Goal: Task Accomplishment & Management: Manage account settings

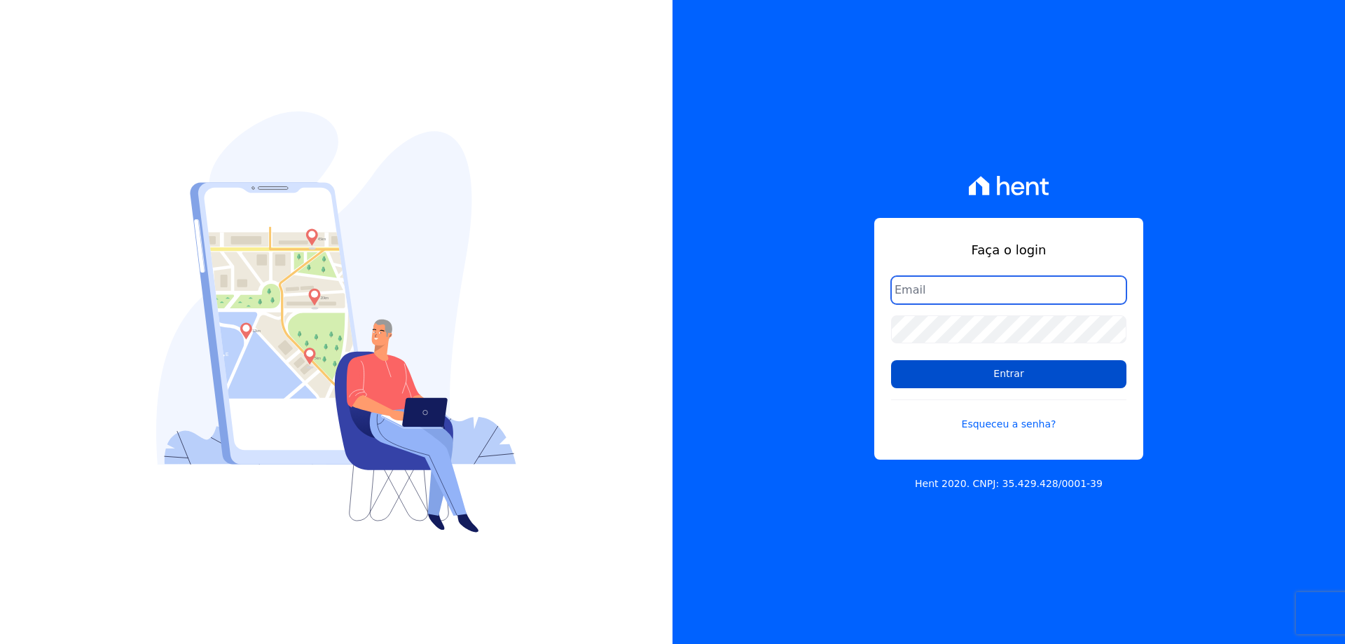
type input "financeiro@gedecon.com.br"
click at [1000, 376] on input "Entrar" at bounding box center [1008, 374] width 235 height 28
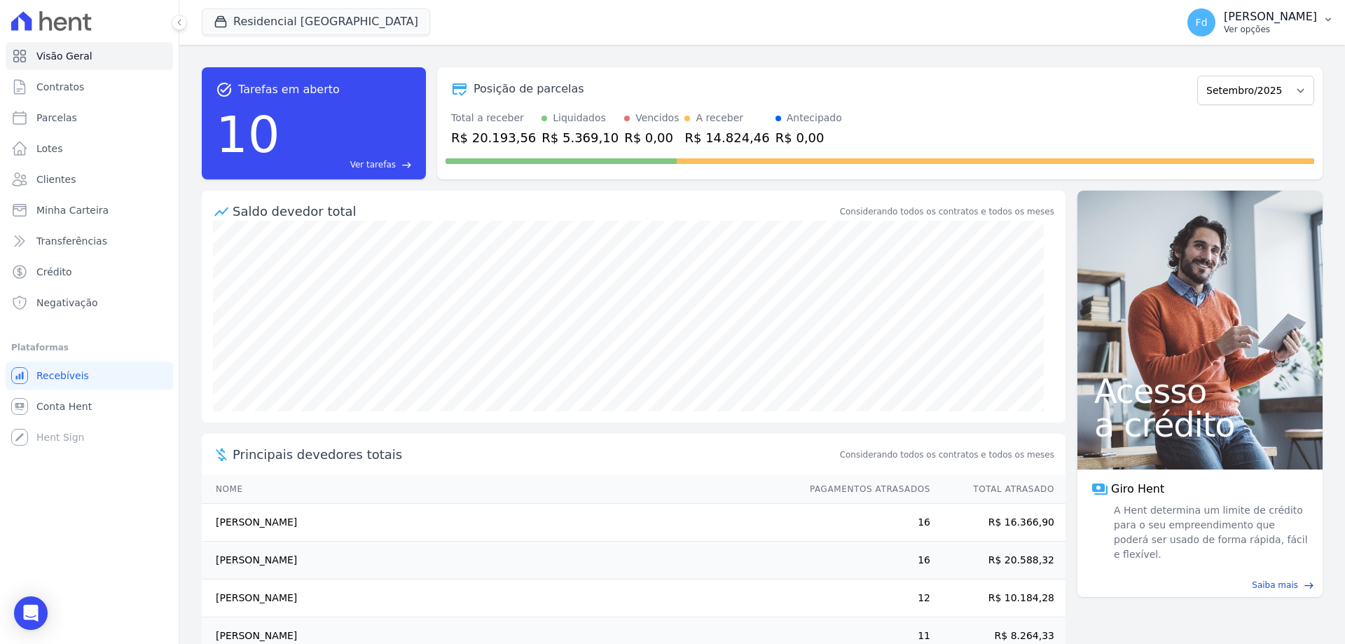
click at [1285, 22] on p "[PERSON_NAME]" at bounding box center [1270, 17] width 93 height 14
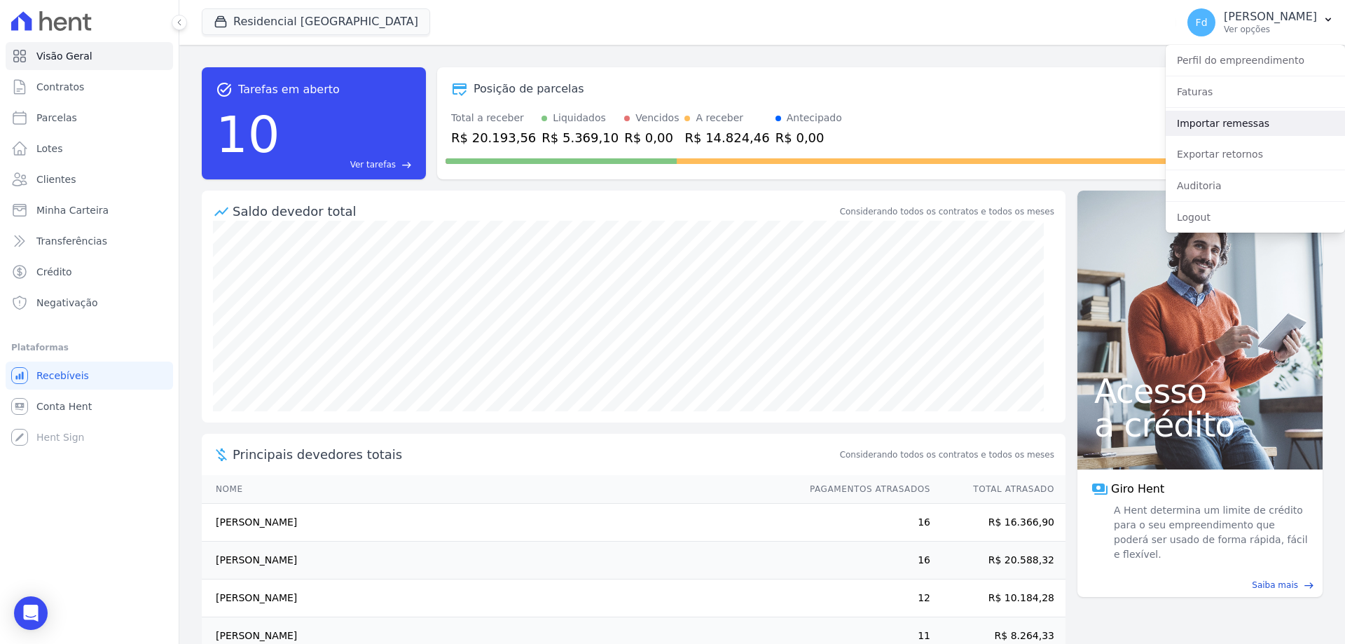
click at [1239, 123] on link "Importar remessas" at bounding box center [1255, 123] width 179 height 25
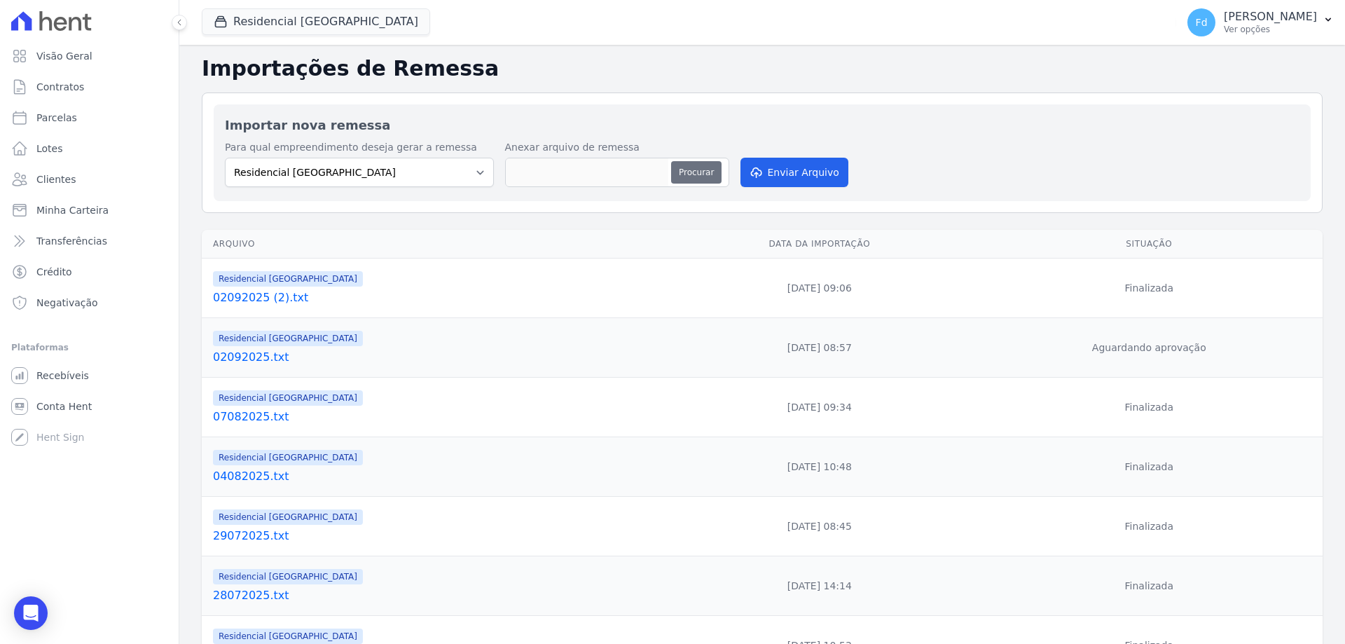
click at [698, 174] on button "Procurar" at bounding box center [696, 172] width 50 height 22
type input "09092025.txt"
click at [804, 175] on button "Enviar Arquivo" at bounding box center [794, 172] width 108 height 29
click at [696, 173] on button "Procurar" at bounding box center [696, 172] width 50 height 22
click at [261, 294] on link "09092025.txt" at bounding box center [435, 297] width 445 height 17
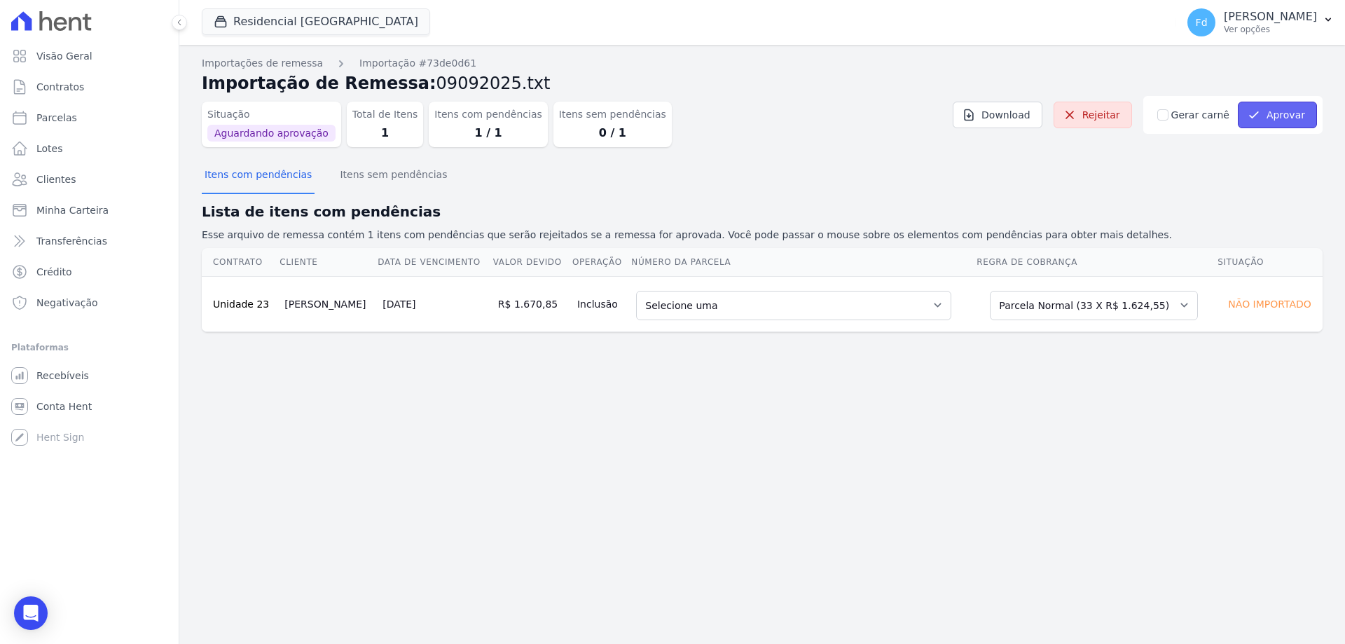
click at [1286, 115] on button "Aprovar" at bounding box center [1277, 115] width 79 height 27
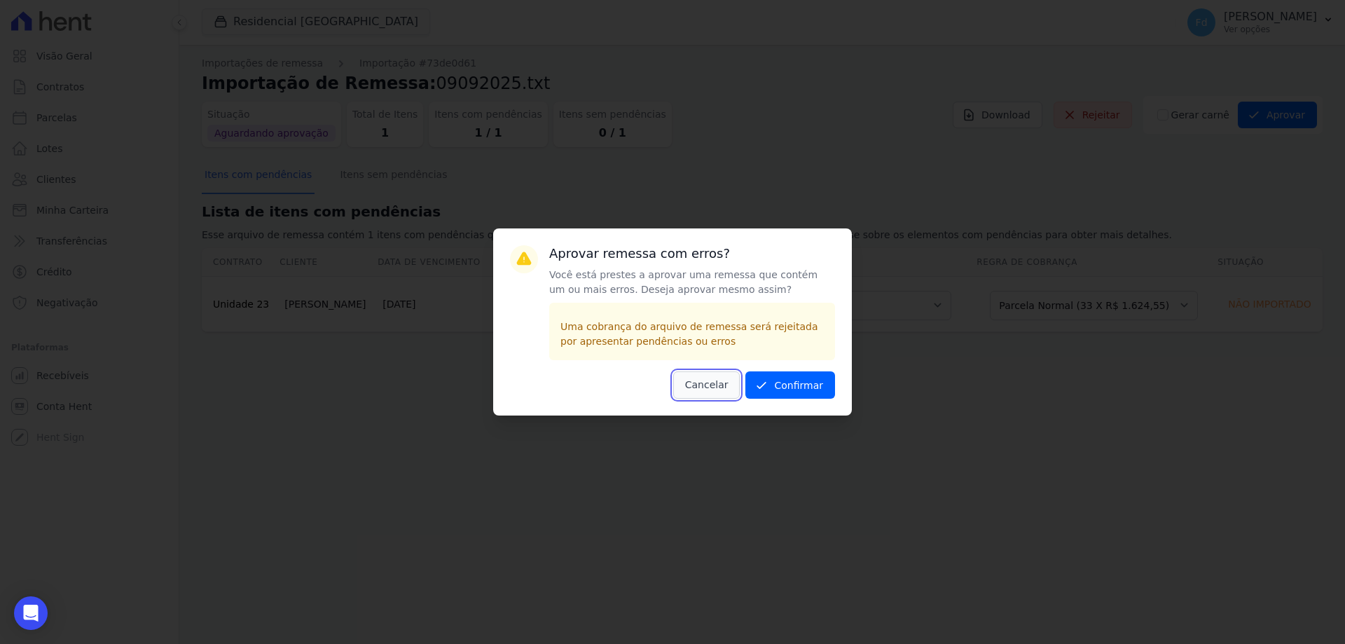
click at [695, 389] on button "Cancelar" at bounding box center [706, 384] width 67 height 27
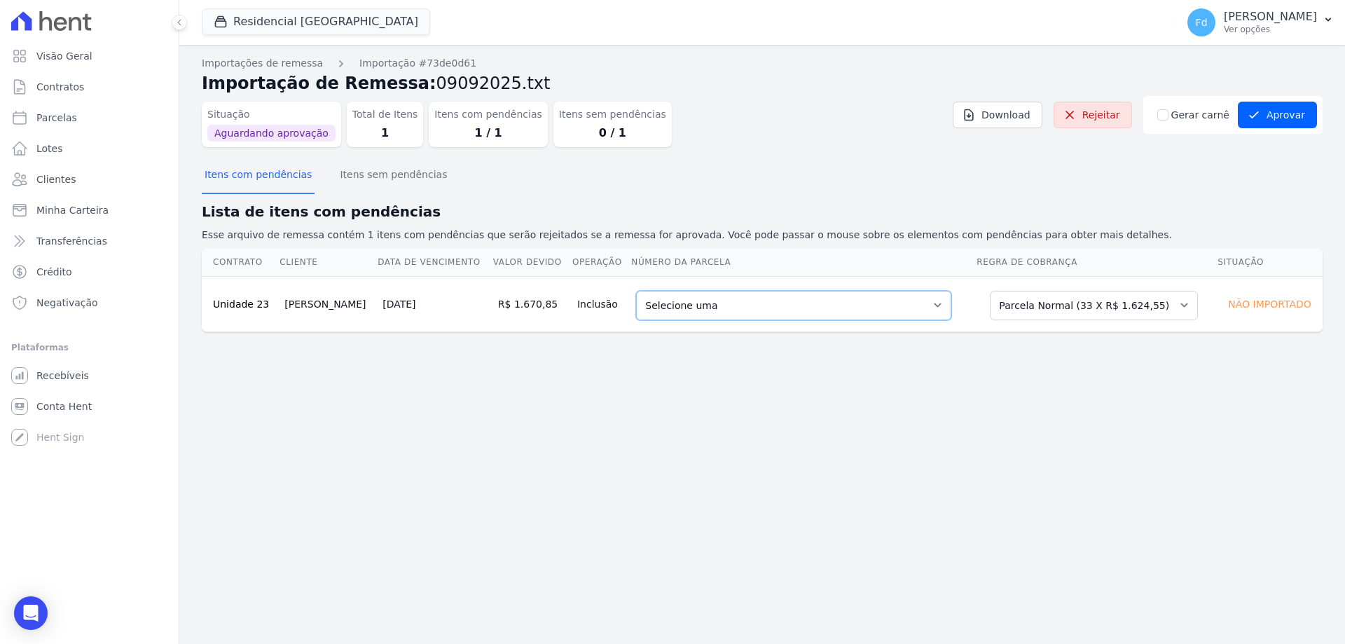
click at [740, 301] on select "Selecione uma 17 - 15/08/2025 - R$ 1.609,84 - Vencido (Cobrança Expirada) 19 - …" at bounding box center [793, 305] width 315 height 29
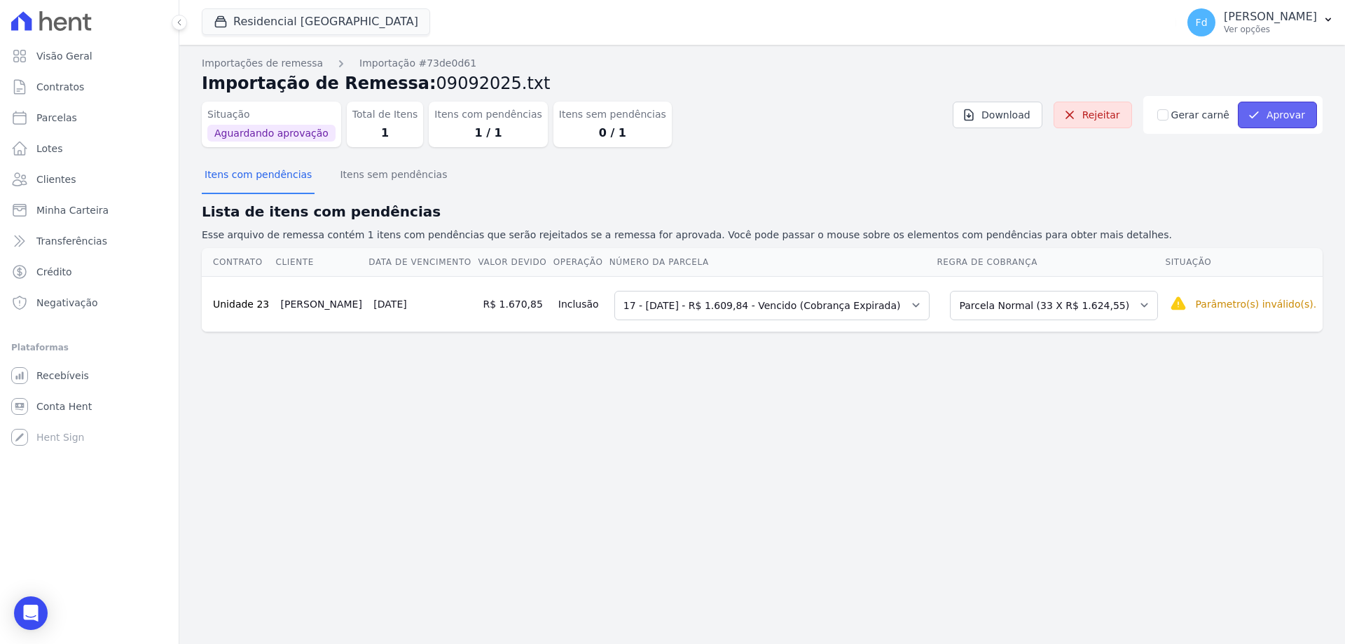
click at [1278, 117] on button "Aprovar" at bounding box center [1277, 115] width 79 height 27
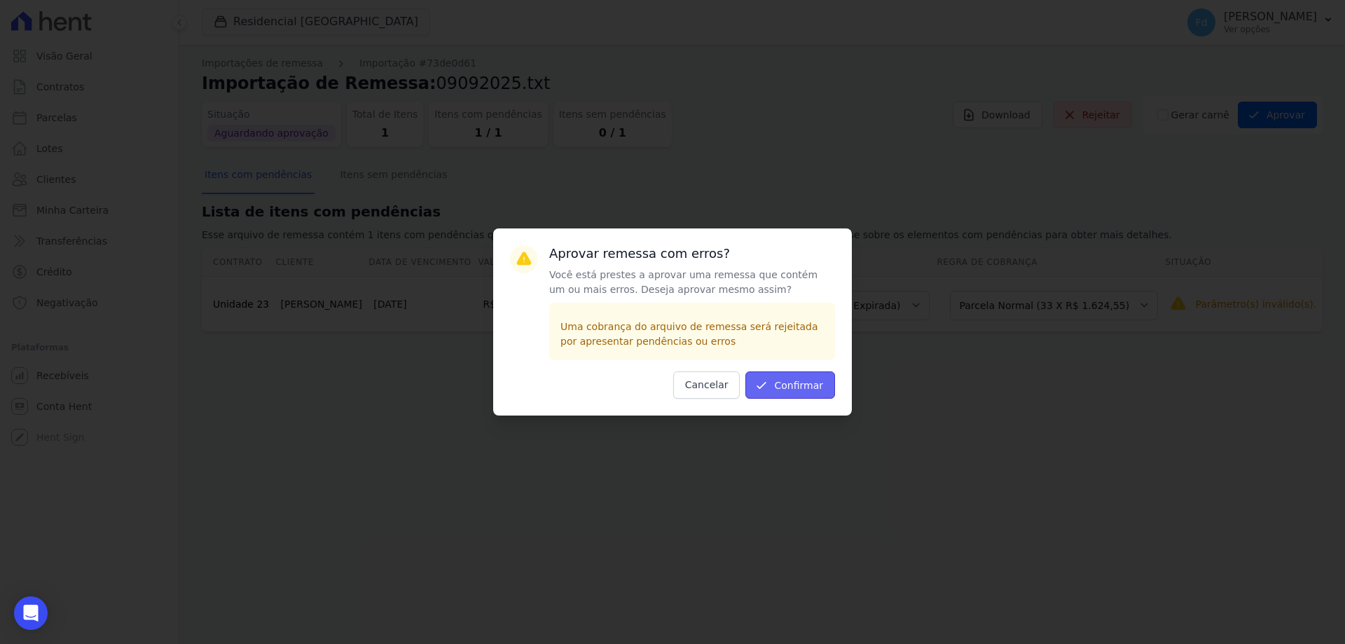
click at [813, 378] on button "Confirmar" at bounding box center [790, 384] width 90 height 27
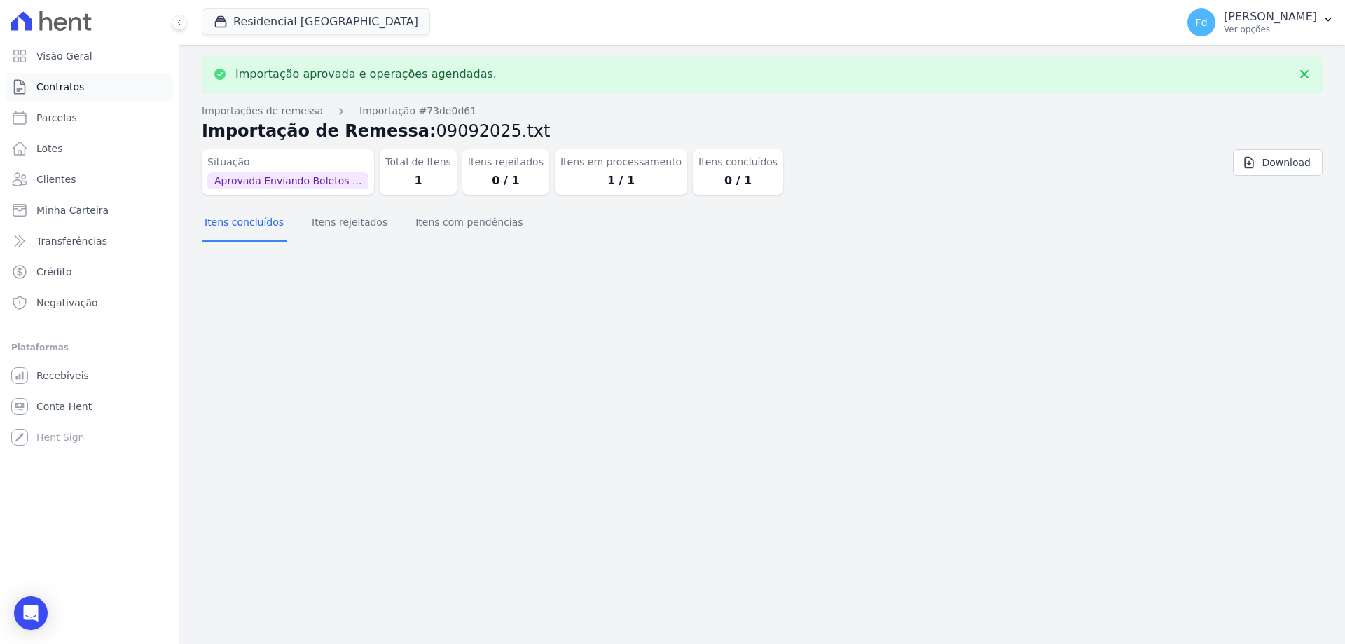
click at [62, 90] on span "Contratos" at bounding box center [60, 87] width 48 height 14
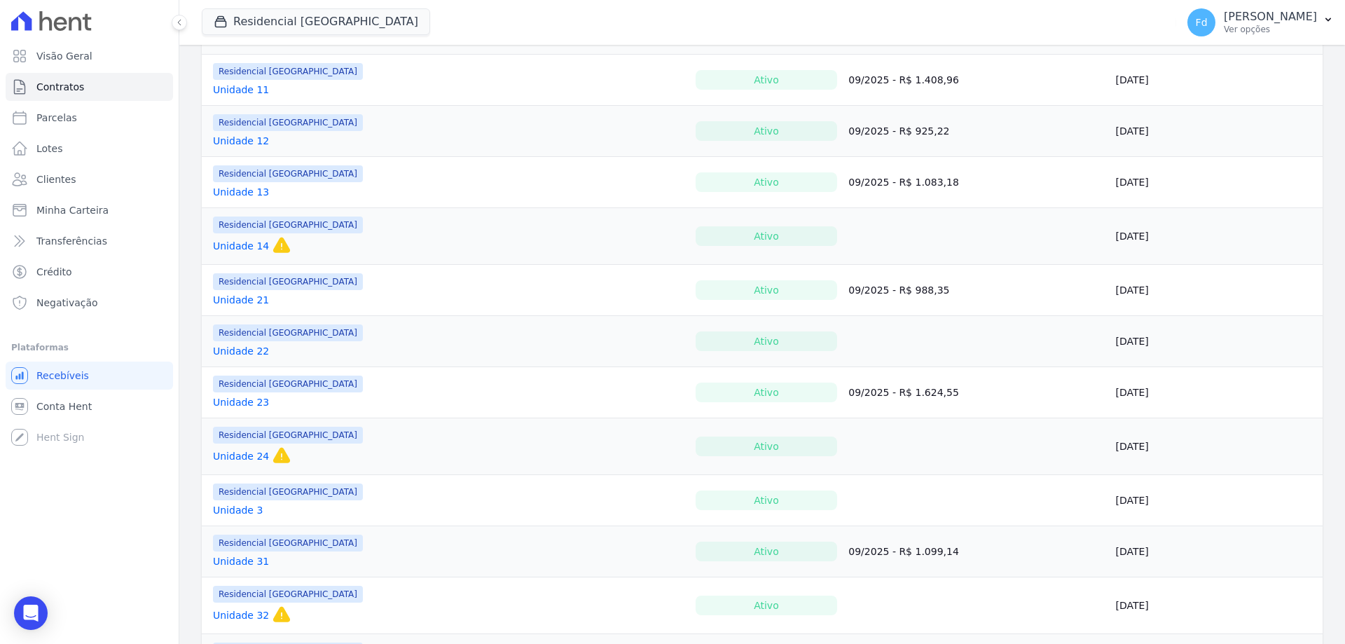
scroll to position [560, 0]
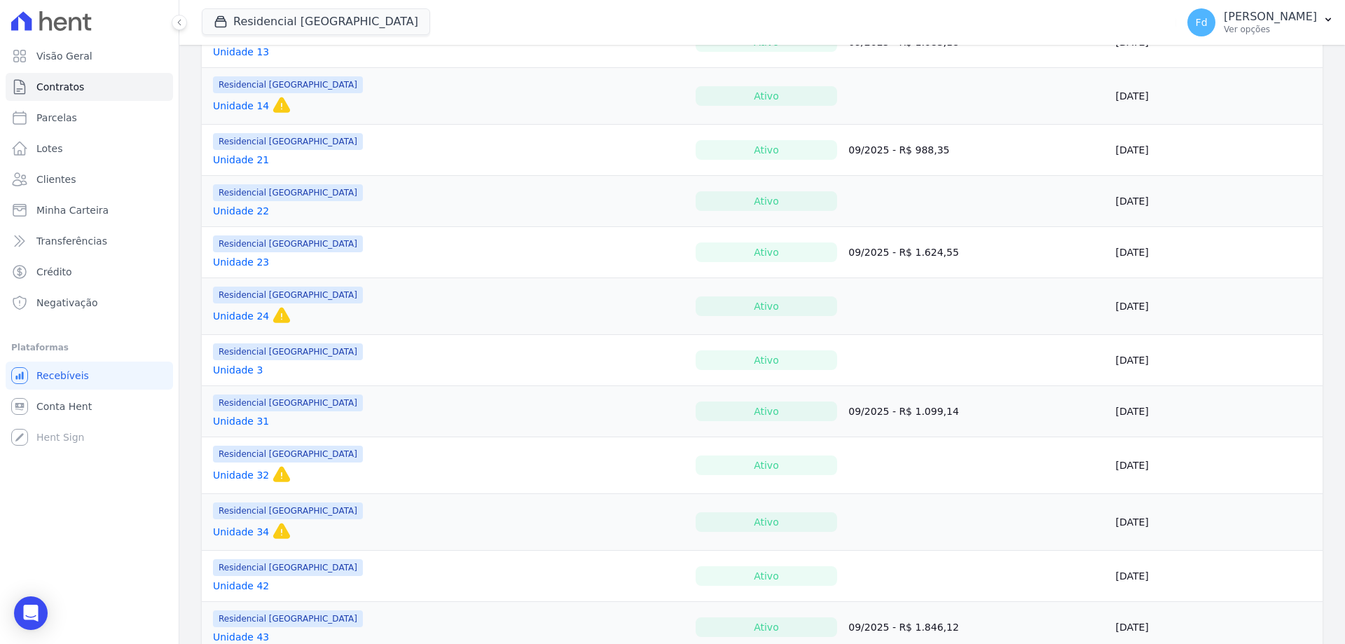
click at [240, 264] on link "Unidade 23" at bounding box center [241, 262] width 56 height 14
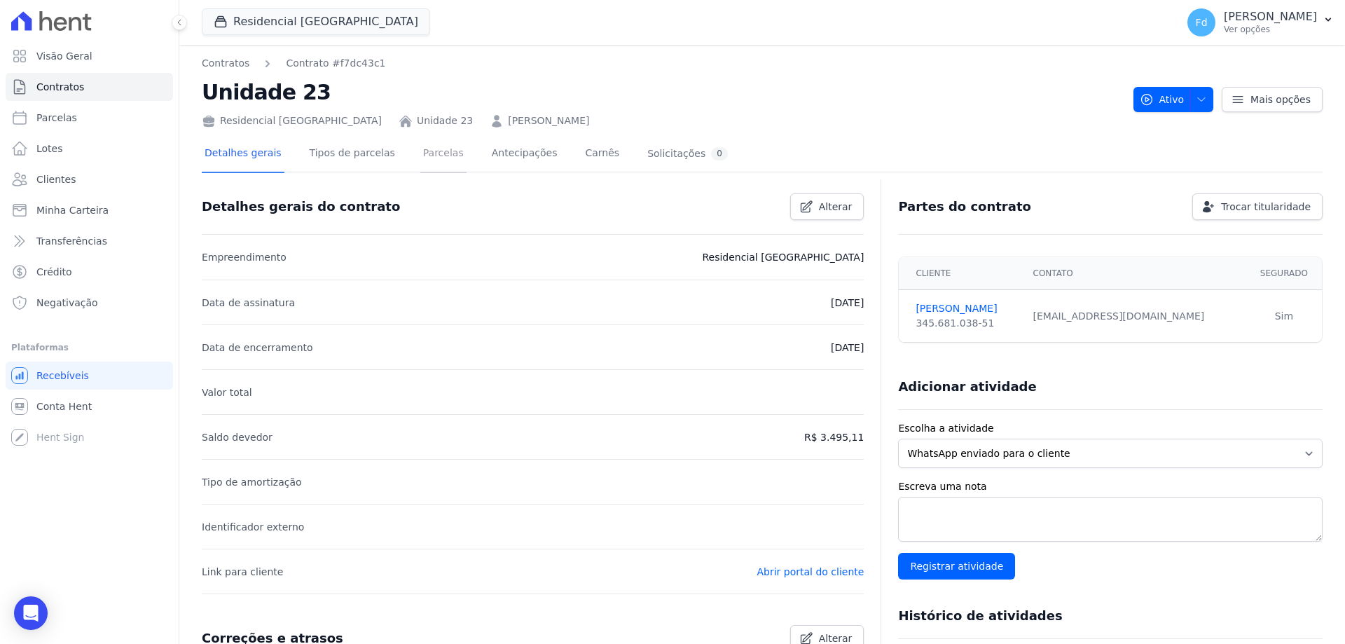
click at [420, 155] on link "Parcelas" at bounding box center [443, 154] width 46 height 37
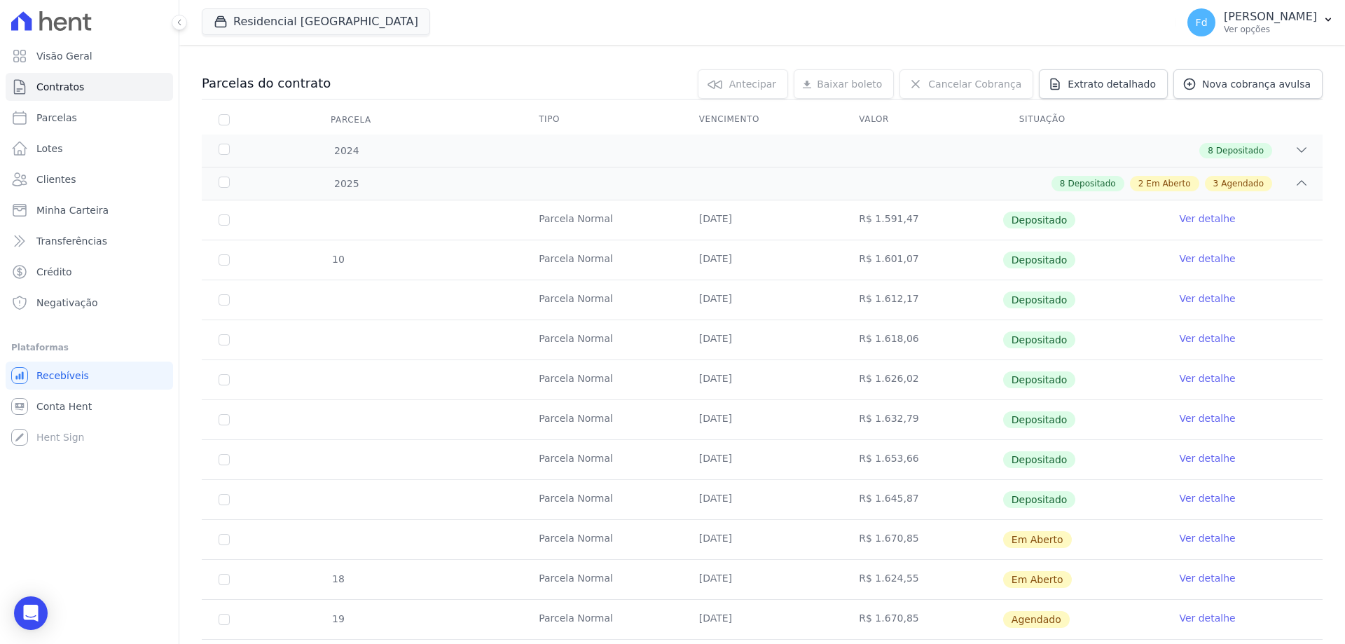
scroll to position [278, 0]
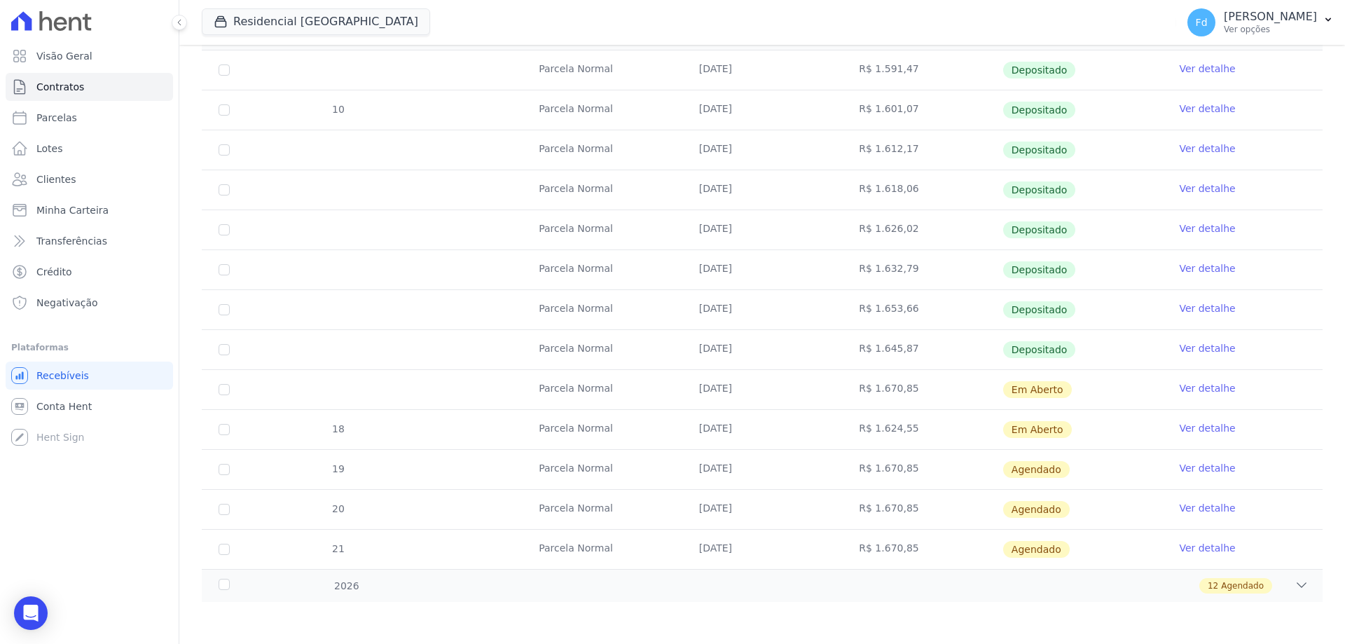
click at [1193, 389] on link "Ver detalhe" at bounding box center [1207, 388] width 56 height 14
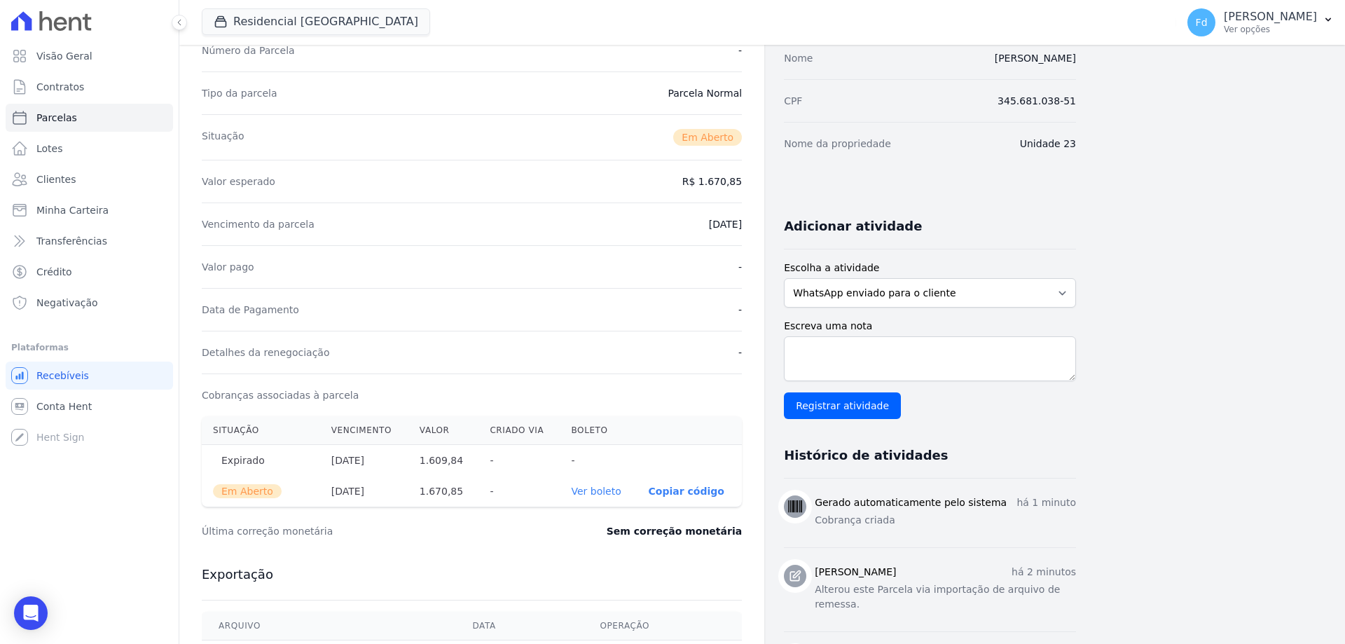
scroll to position [210, 0]
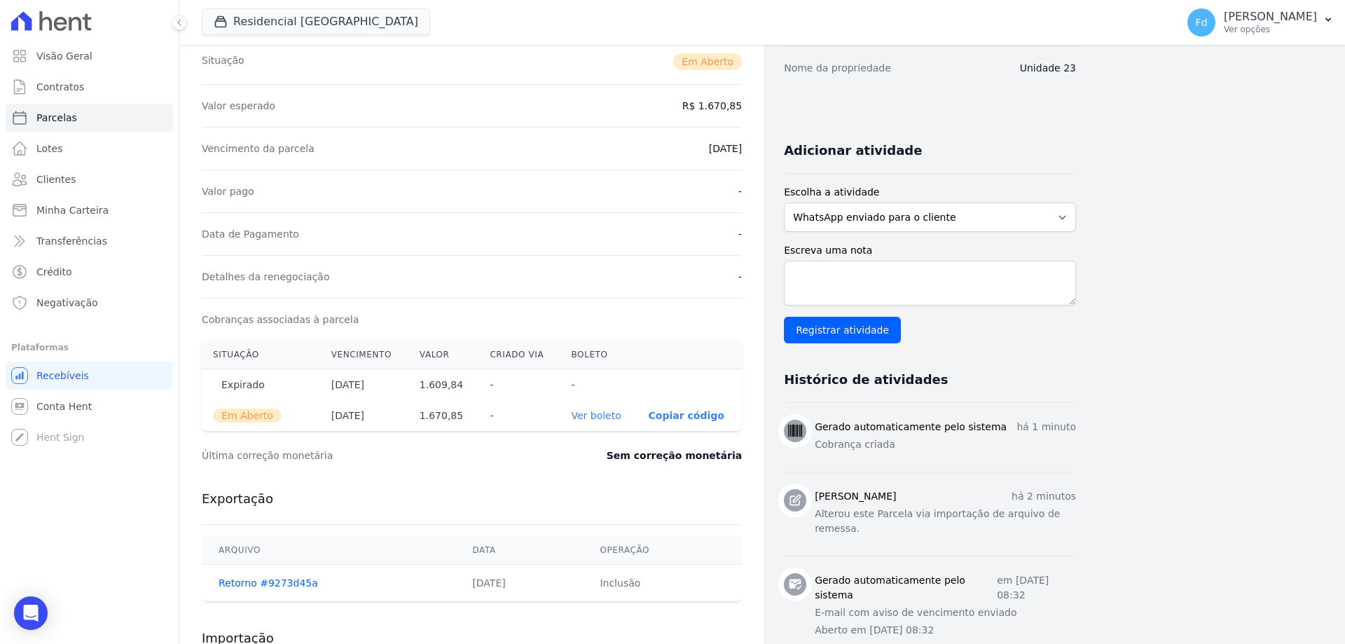
click at [600, 420] on link "Ver boleto" at bounding box center [596, 415] width 50 height 11
